Goal: Transaction & Acquisition: Purchase product/service

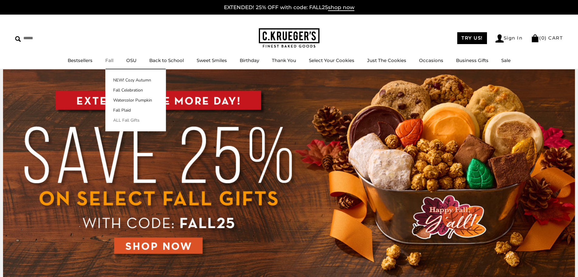
click at [130, 117] on link "ALL Fall Gifts" at bounding box center [136, 120] width 60 height 6
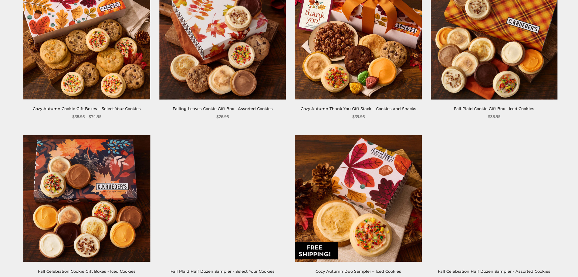
scroll to position [890, 0]
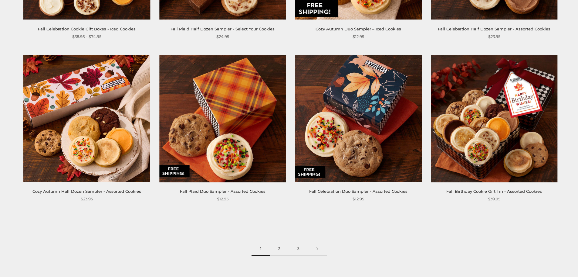
click at [279, 248] on link "2" at bounding box center [279, 249] width 19 height 14
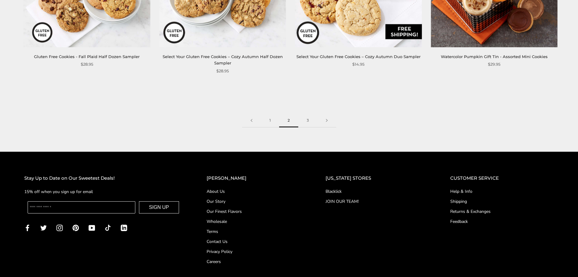
scroll to position [1080, 0]
